Goal: Transaction & Acquisition: Subscribe to service/newsletter

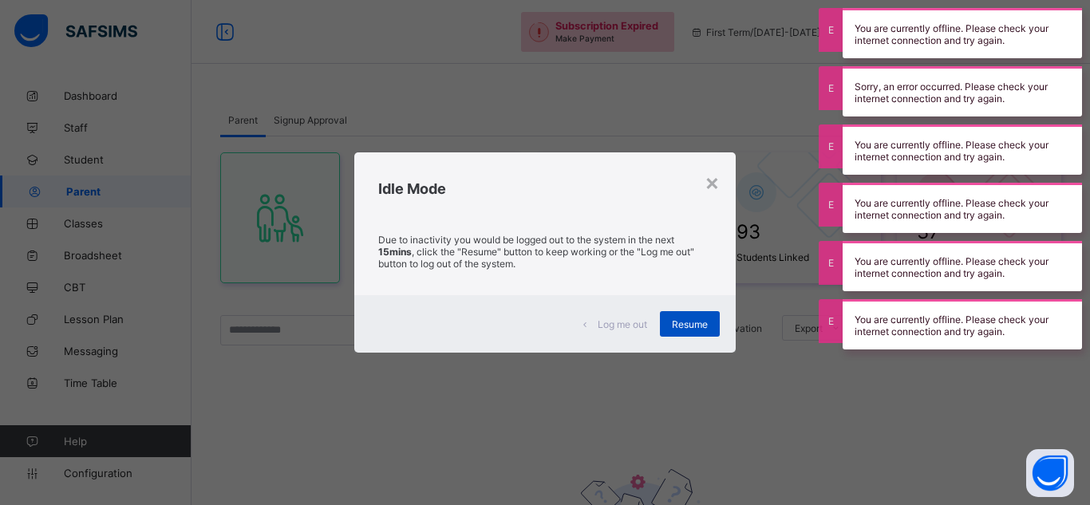
click at [680, 328] on span "Resume" at bounding box center [690, 324] width 36 height 12
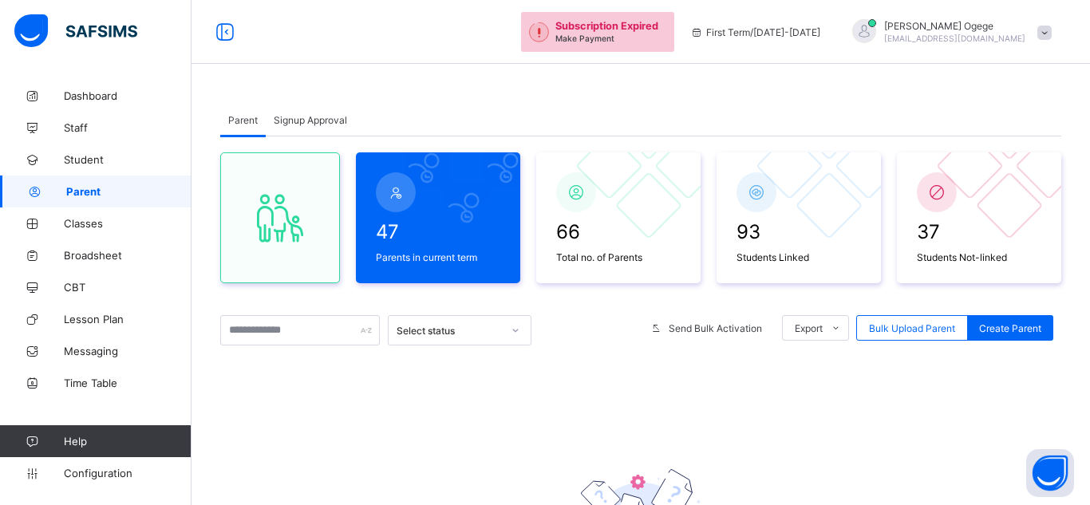
click at [781, 38] on div "First Term / [DATE]-[DATE]" at bounding box center [755, 32] width 146 height 64
click at [748, 38] on span "First Term / [DATE]-[DATE]" at bounding box center [755, 32] width 130 height 12
click at [771, 239] on span "93" at bounding box center [799, 231] width 125 height 23
click at [753, 261] on span "Students Linked" at bounding box center [799, 257] width 125 height 12
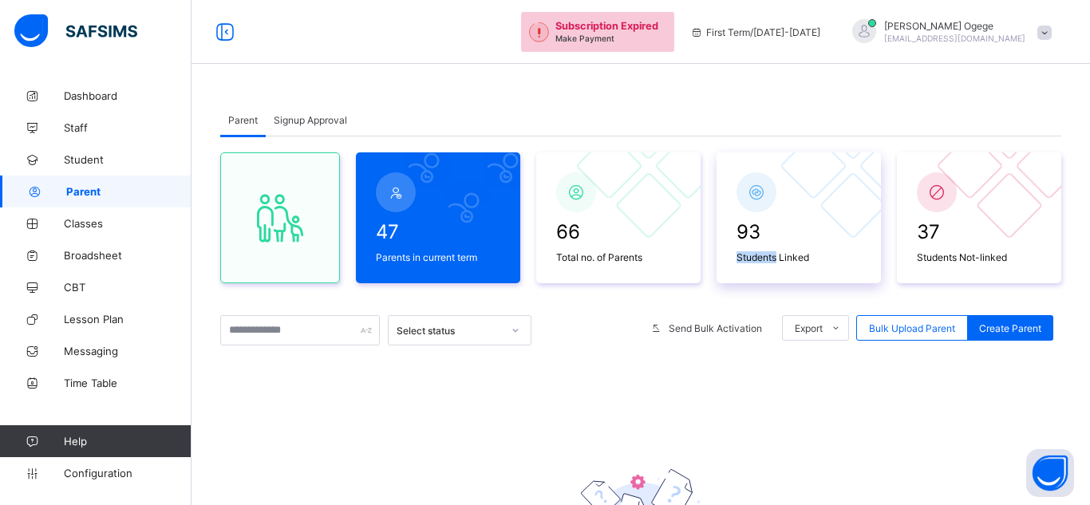
click at [753, 261] on span "Students Linked" at bounding box center [799, 257] width 125 height 12
click at [811, 259] on span "Students Linked" at bounding box center [799, 257] width 125 height 12
click at [750, 190] on icon at bounding box center [757, 192] width 22 height 19
click at [89, 162] on span "Student" at bounding box center [128, 159] width 128 height 13
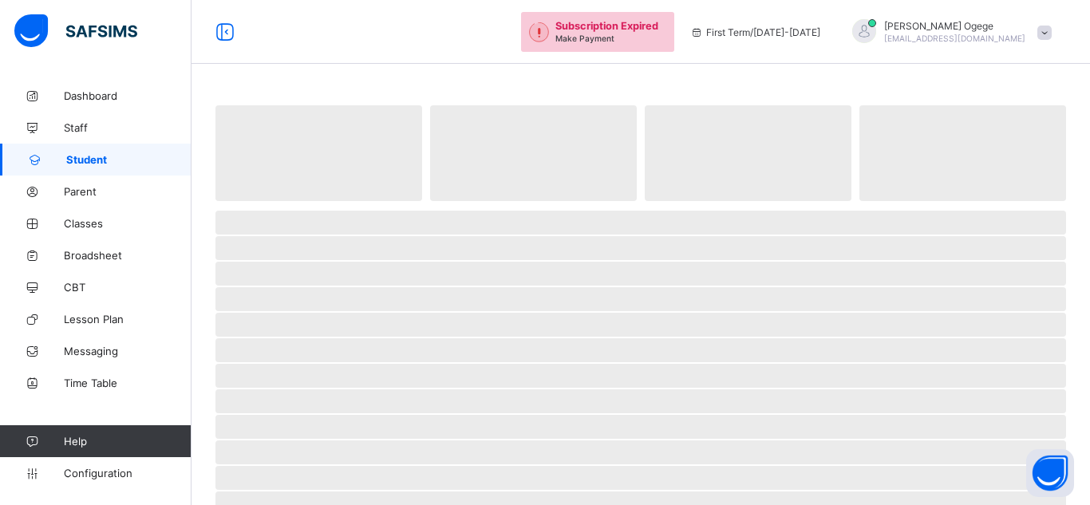
click at [89, 162] on span "Student" at bounding box center [128, 159] width 125 height 13
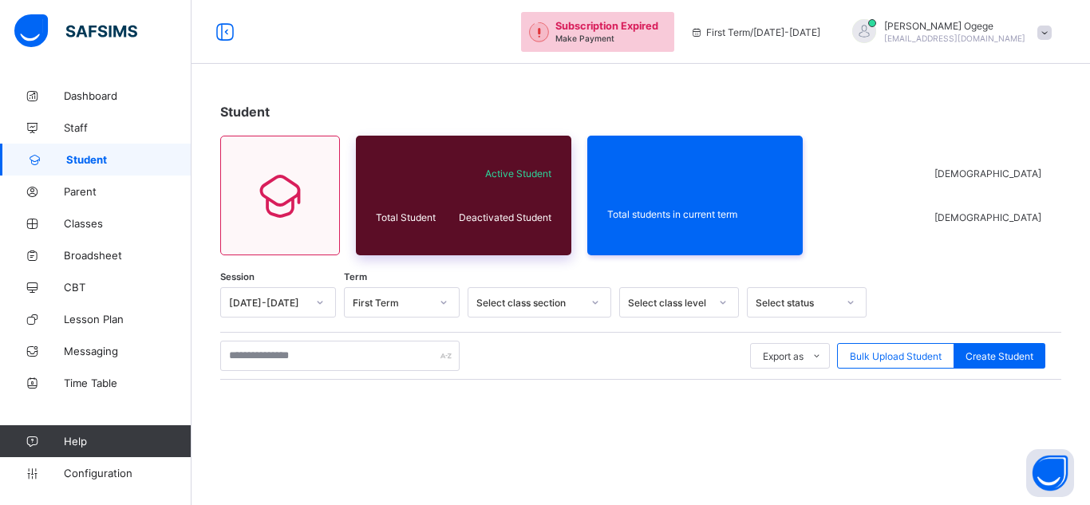
click at [513, 177] on span "Active Student" at bounding box center [502, 174] width 97 height 12
click at [537, 180] on div "Active Student" at bounding box center [502, 174] width 105 height 20
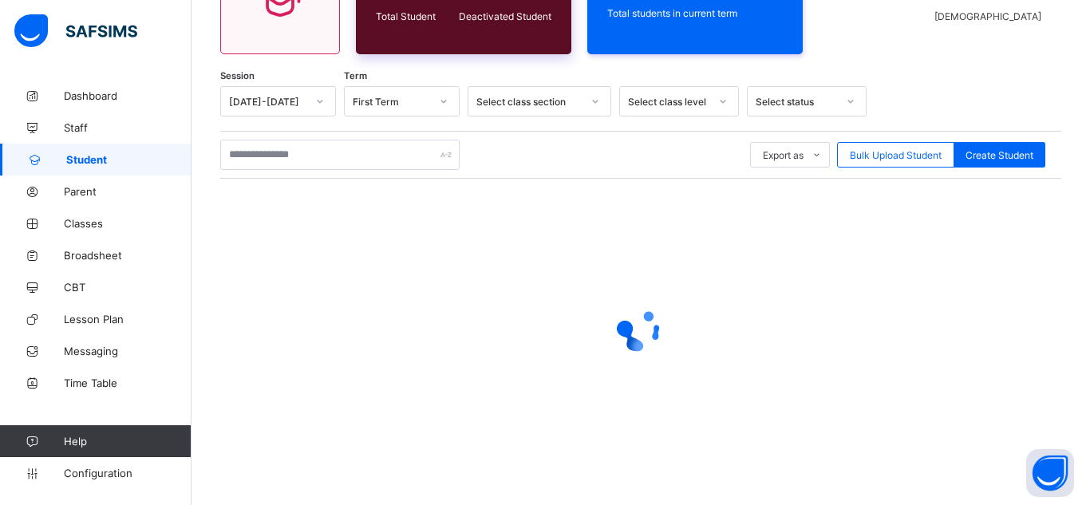
scroll to position [202, 0]
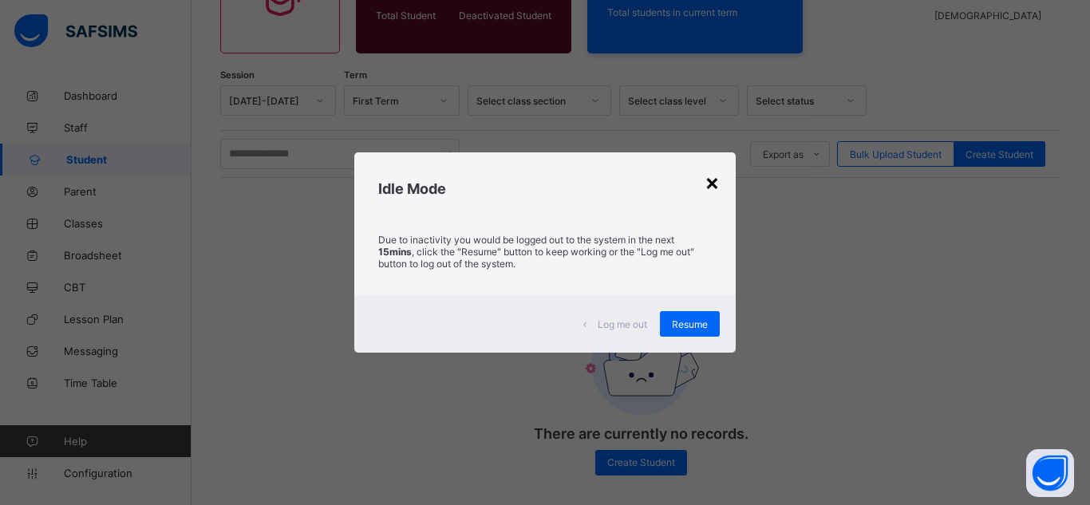
click at [716, 183] on div "×" at bounding box center [712, 181] width 15 height 27
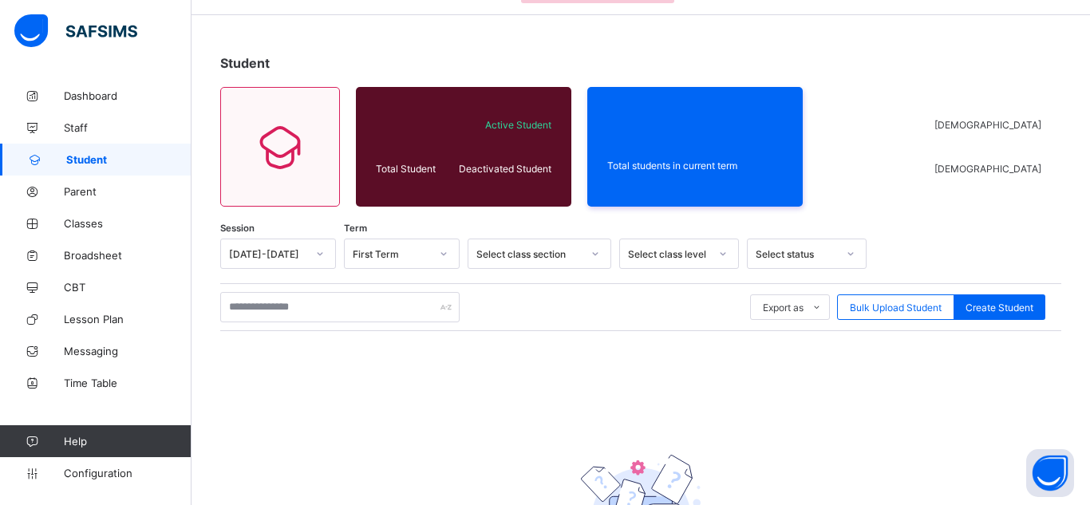
scroll to position [54, 0]
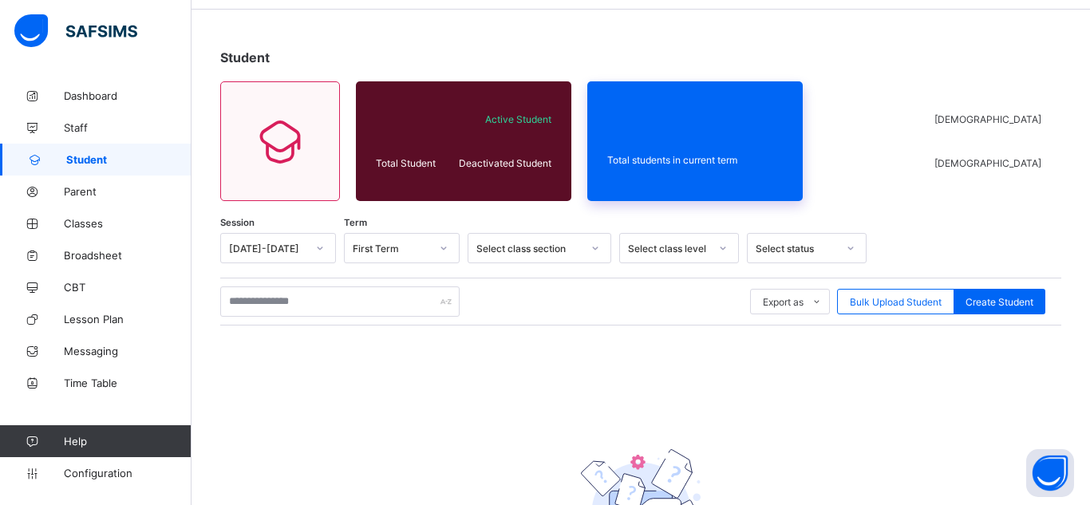
click at [715, 158] on span "Total students in current term" at bounding box center [695, 160] width 176 height 12
click at [717, 164] on span "Total students in current term" at bounding box center [695, 160] width 176 height 12
click at [672, 168] on div "Total students in current term" at bounding box center [695, 160] width 184 height 20
click at [672, 166] on div "Total students in current term" at bounding box center [695, 160] width 184 height 20
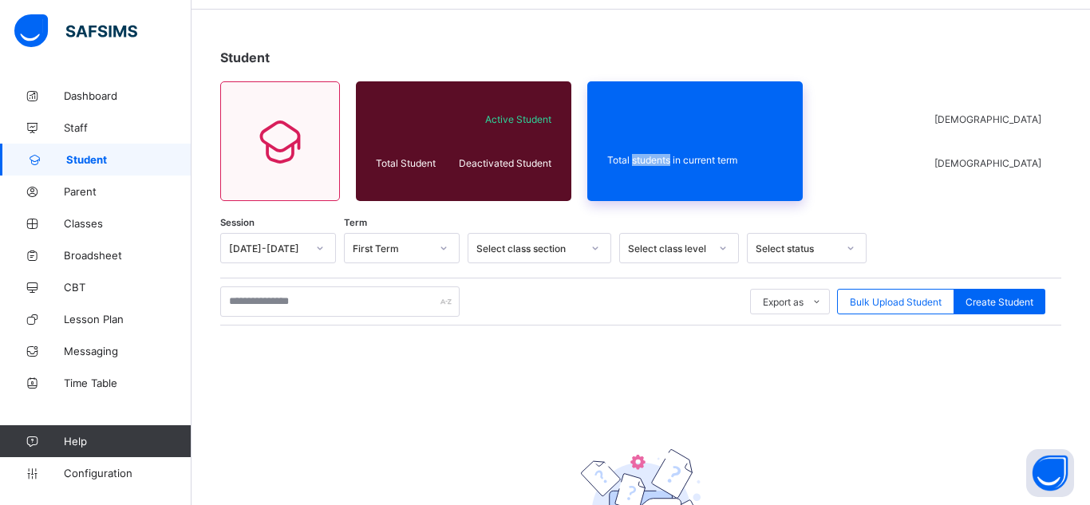
click at [672, 166] on div "Total students in current term" at bounding box center [695, 160] width 184 height 20
click at [674, 165] on span "Total students in current term" at bounding box center [695, 160] width 176 height 12
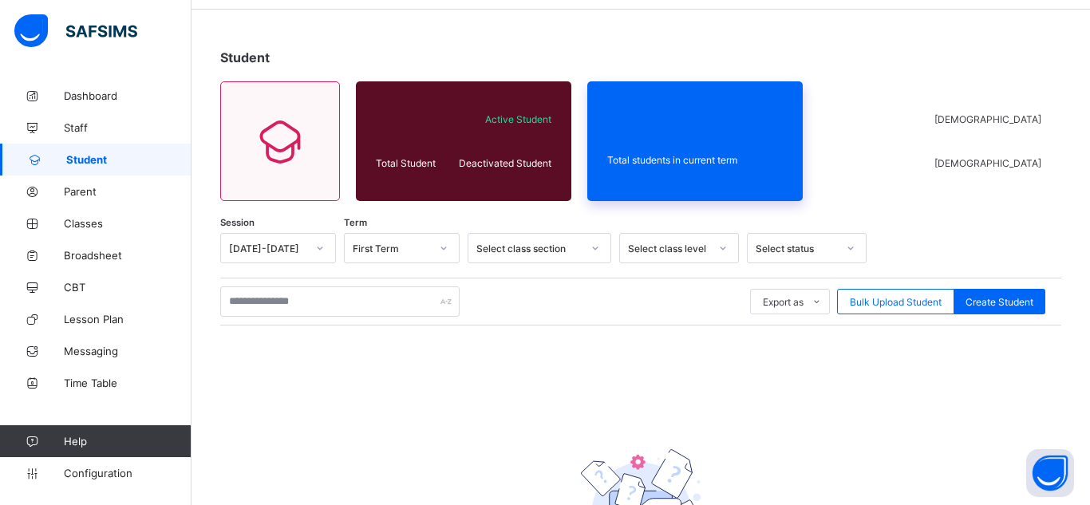
click at [769, 95] on div "Total students in current term" at bounding box center [695, 141] width 216 height 120
click at [123, 161] on span "Student" at bounding box center [128, 159] width 125 height 13
click at [381, 251] on div "First Term" at bounding box center [391, 249] width 77 height 12
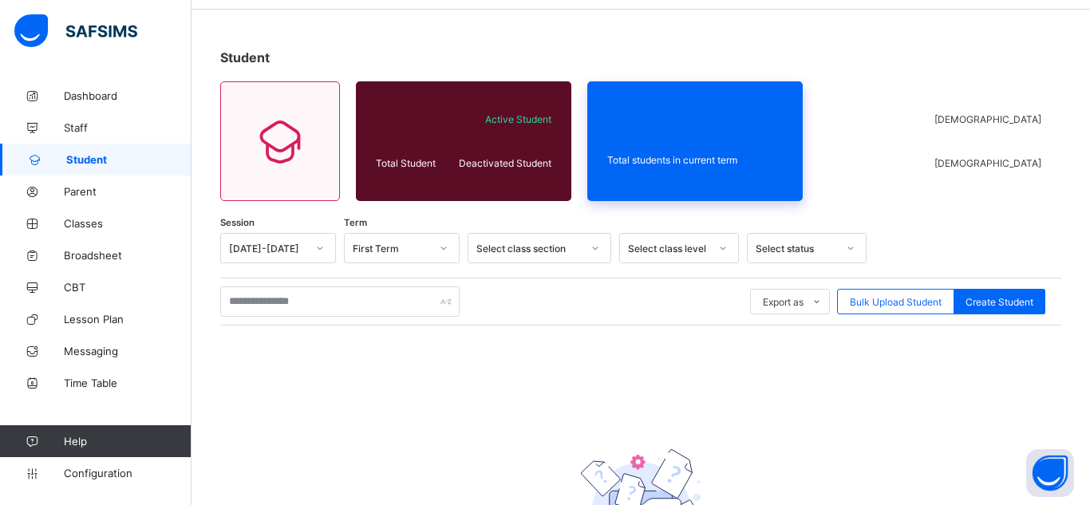
click at [612, 152] on div "Total students in current term" at bounding box center [695, 160] width 184 height 20
click at [632, 167] on div "Total students in current term" at bounding box center [695, 160] width 184 height 20
click at [726, 163] on span "Total students in current term" at bounding box center [695, 160] width 176 height 12
click at [80, 171] on link "Student" at bounding box center [96, 160] width 192 height 32
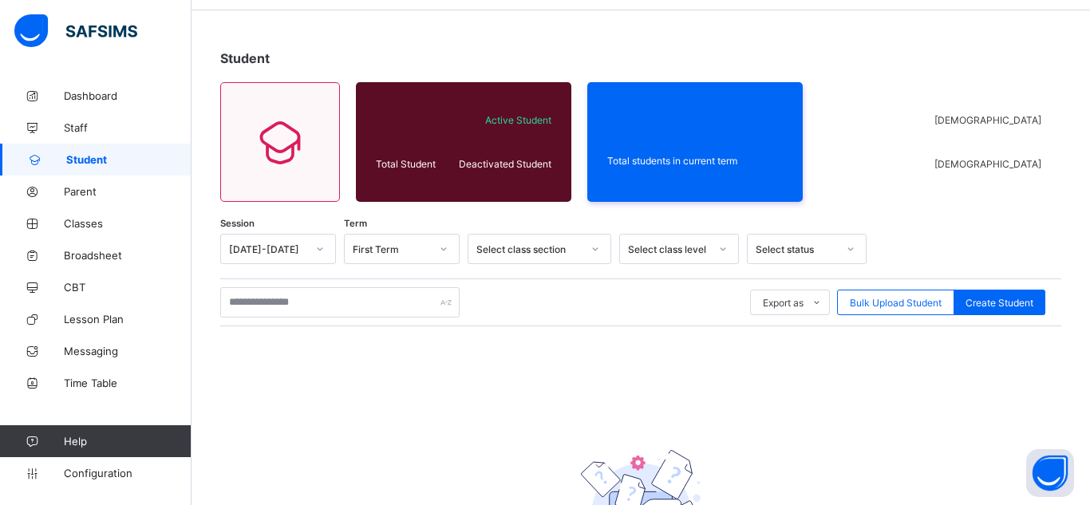
scroll to position [0, 0]
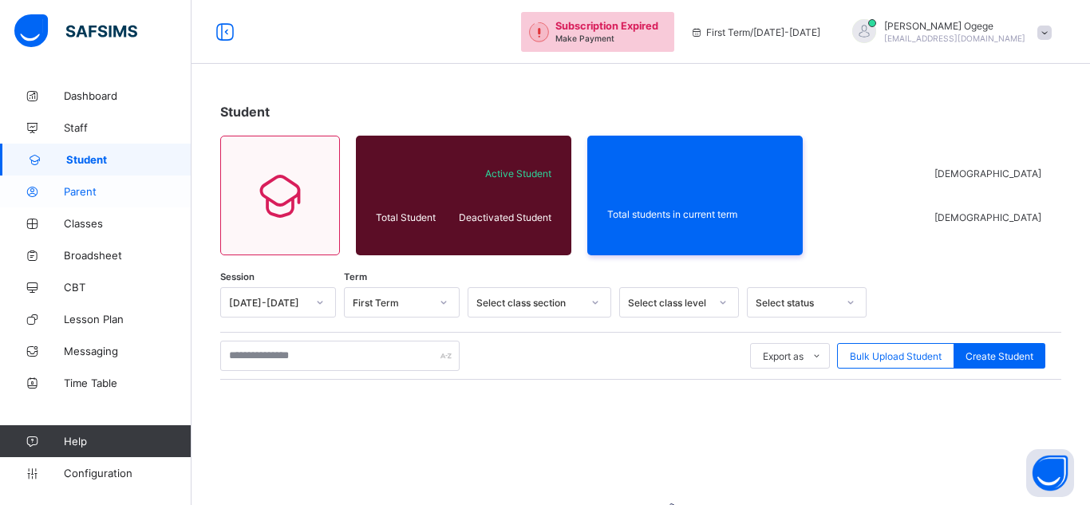
click at [101, 198] on link "Parent" at bounding box center [96, 192] width 192 height 32
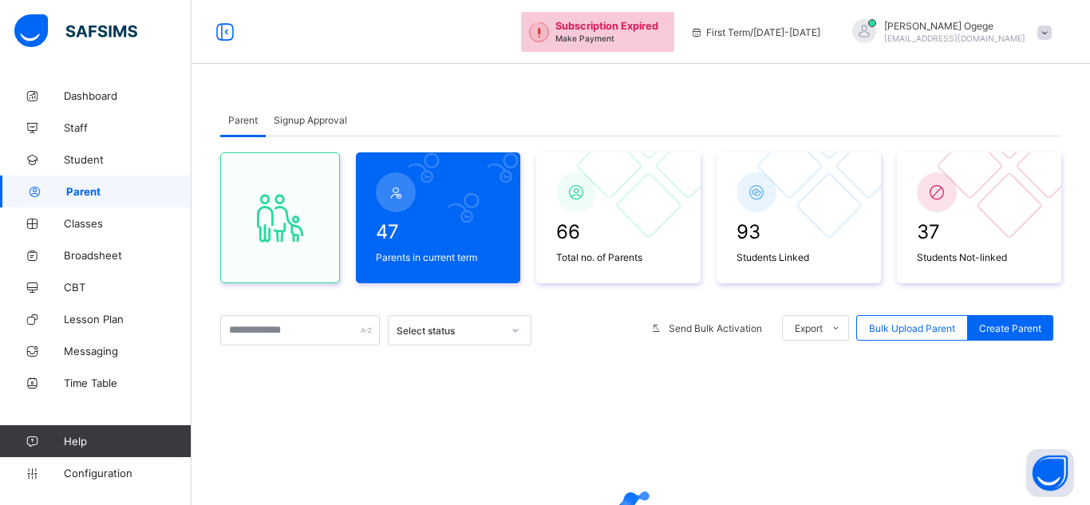
click at [619, 451] on div at bounding box center [640, 511] width 841 height 303
click at [105, 162] on span "Student" at bounding box center [128, 159] width 128 height 13
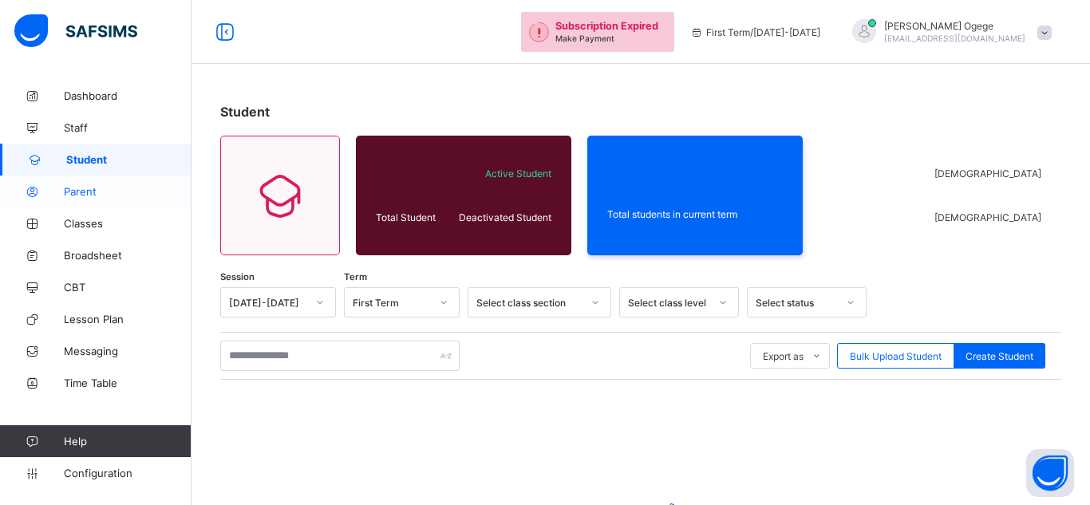
click at [106, 194] on span "Parent" at bounding box center [128, 191] width 128 height 13
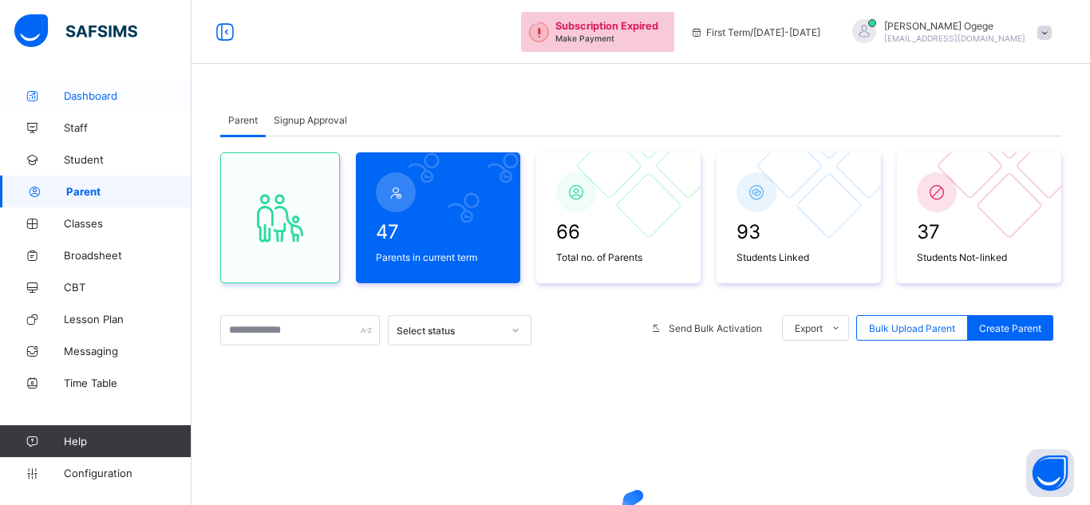
click at [116, 100] on span "Dashboard" at bounding box center [128, 95] width 128 height 13
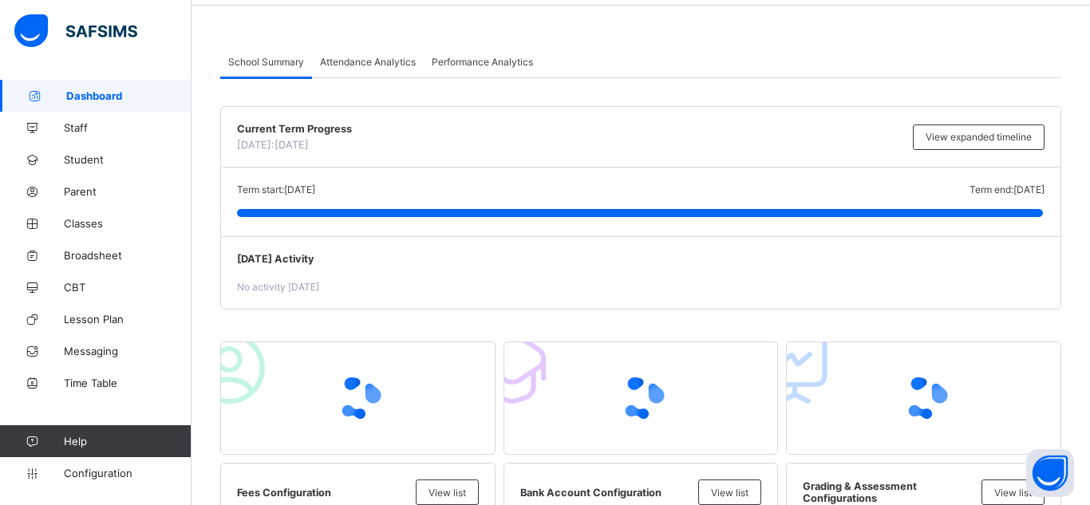
scroll to position [59, 0]
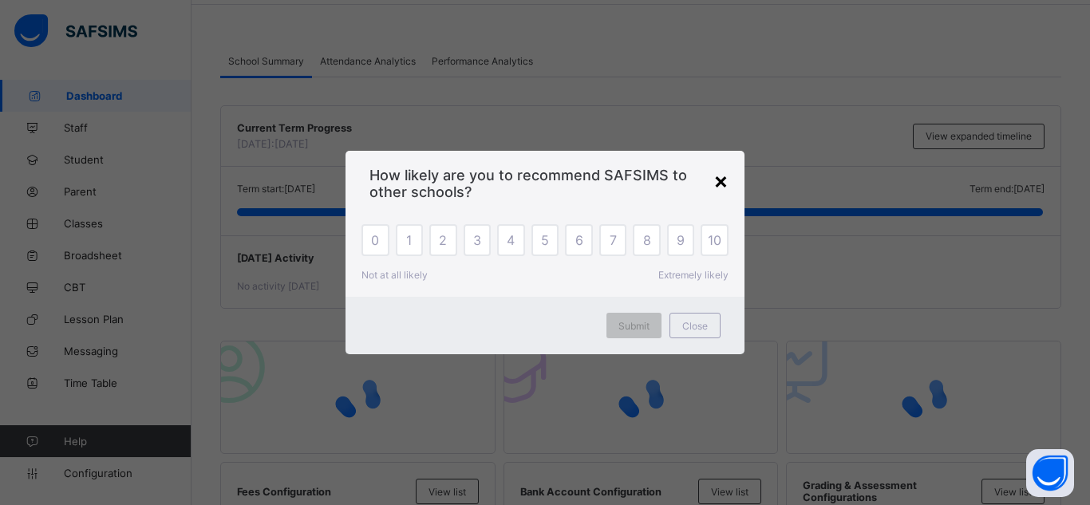
click at [714, 178] on div "×" at bounding box center [721, 180] width 15 height 27
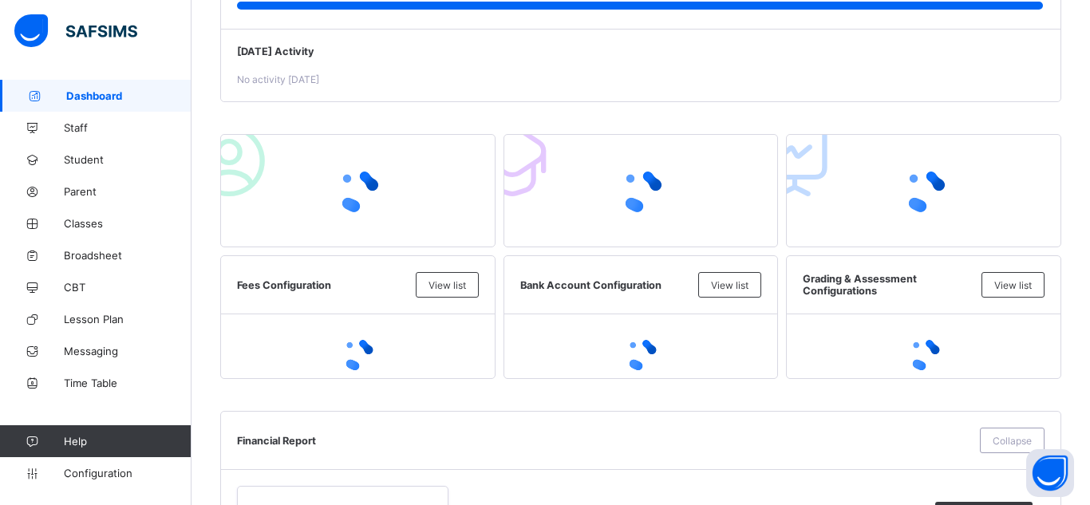
scroll to position [0, 0]
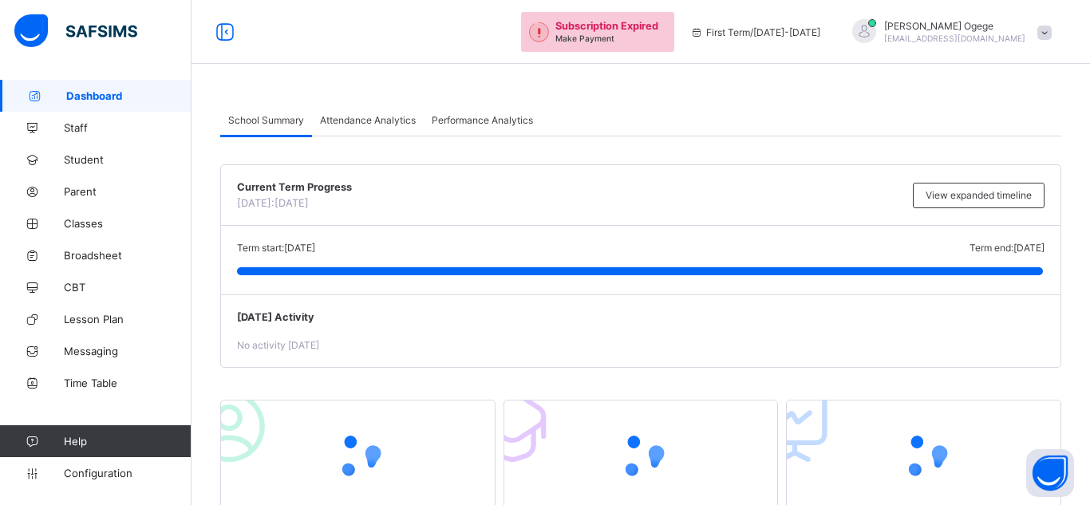
click at [542, 41] on div "Subscription Expired Make Payment" at bounding box center [597, 32] width 153 height 40
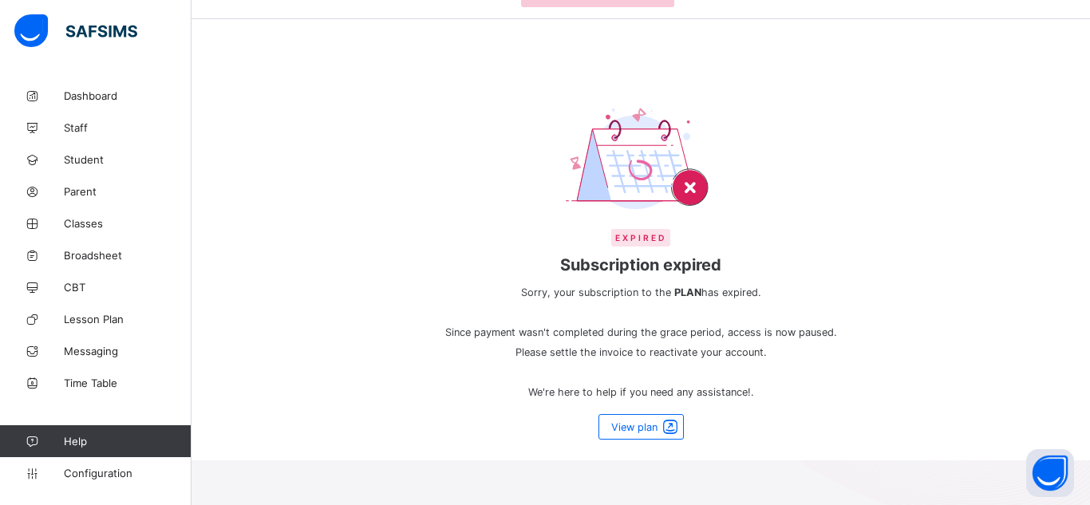
scroll to position [49, 0]
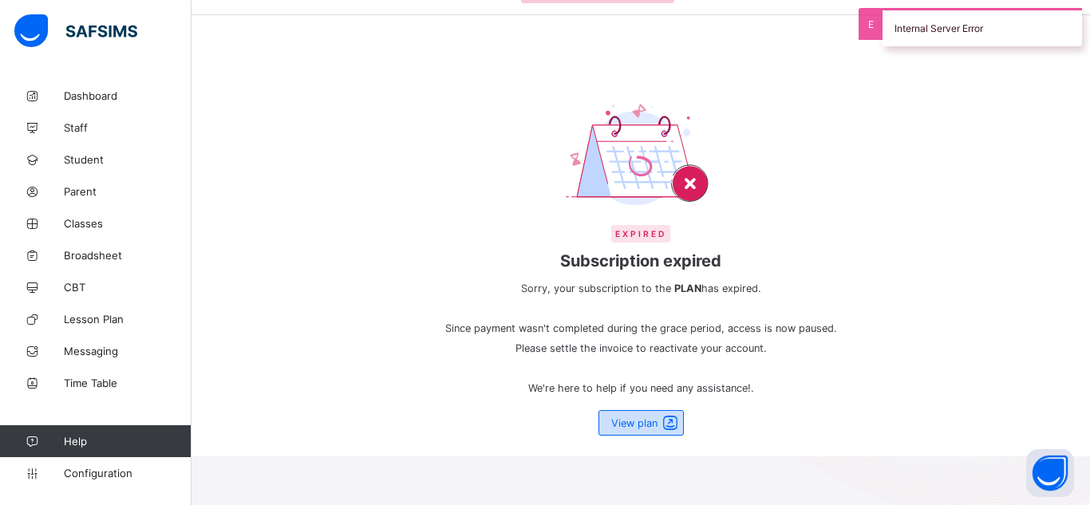
click at [627, 425] on span "View plan" at bounding box center [634, 423] width 46 height 12
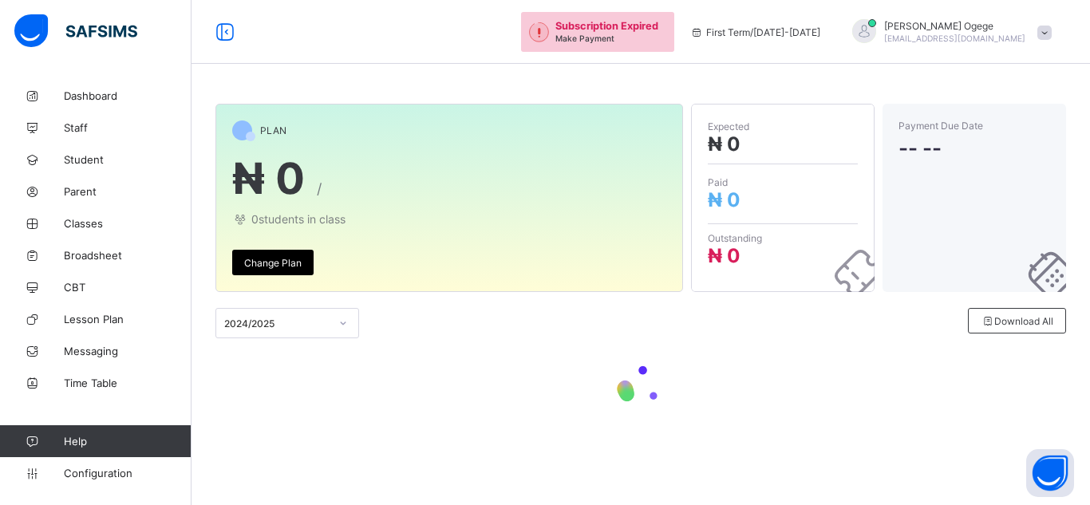
click at [917, 111] on div "Payment Due Date -- --" at bounding box center [975, 198] width 184 height 188
